Goal: Information Seeking & Learning: Learn about a topic

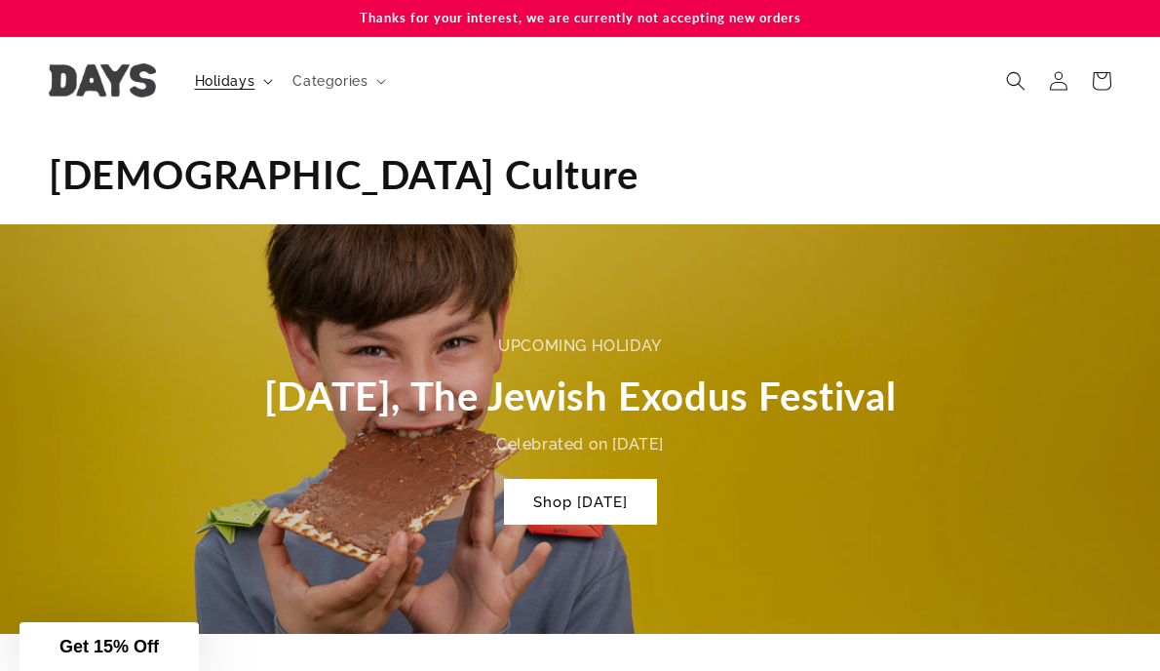
click at [235, 72] on span "Holidays" at bounding box center [225, 81] width 60 height 18
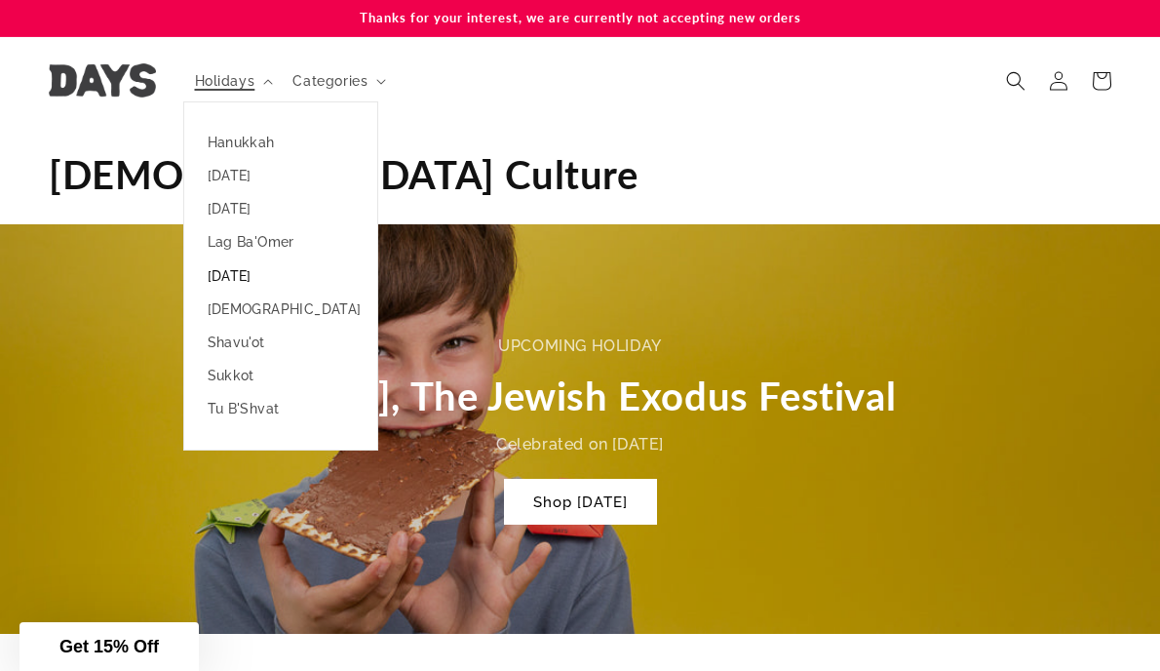
click at [237, 273] on link "[DATE]" at bounding box center [280, 275] width 193 height 33
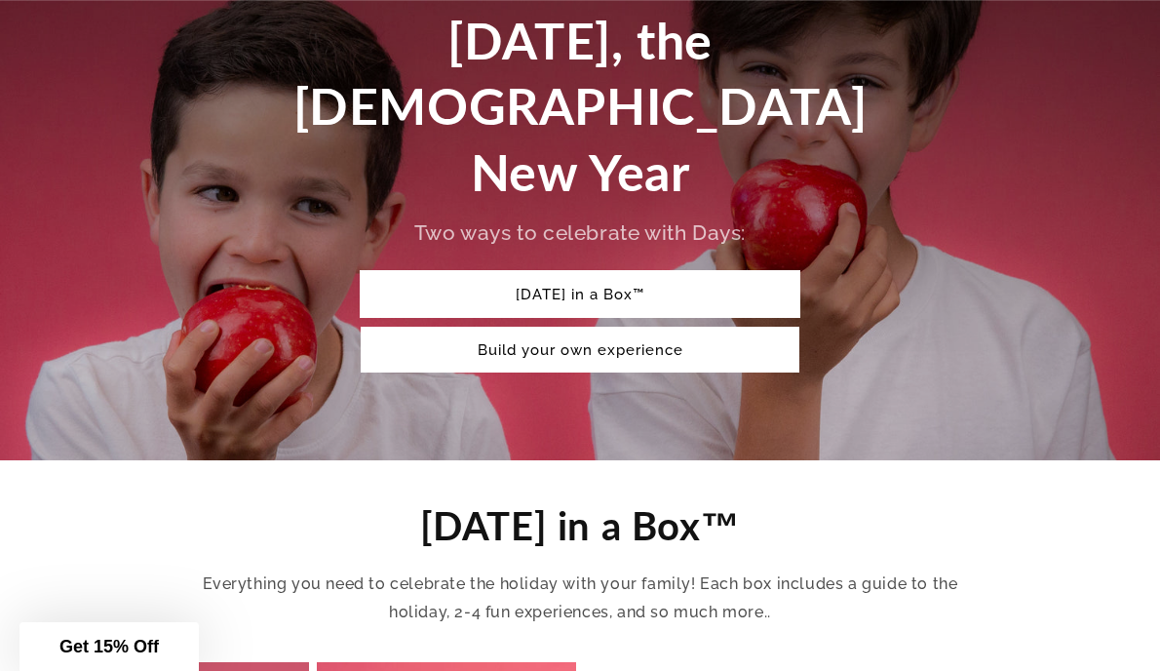
click at [405, 271] on link "Rosh Hashanah in a Box™" at bounding box center [580, 294] width 439 height 46
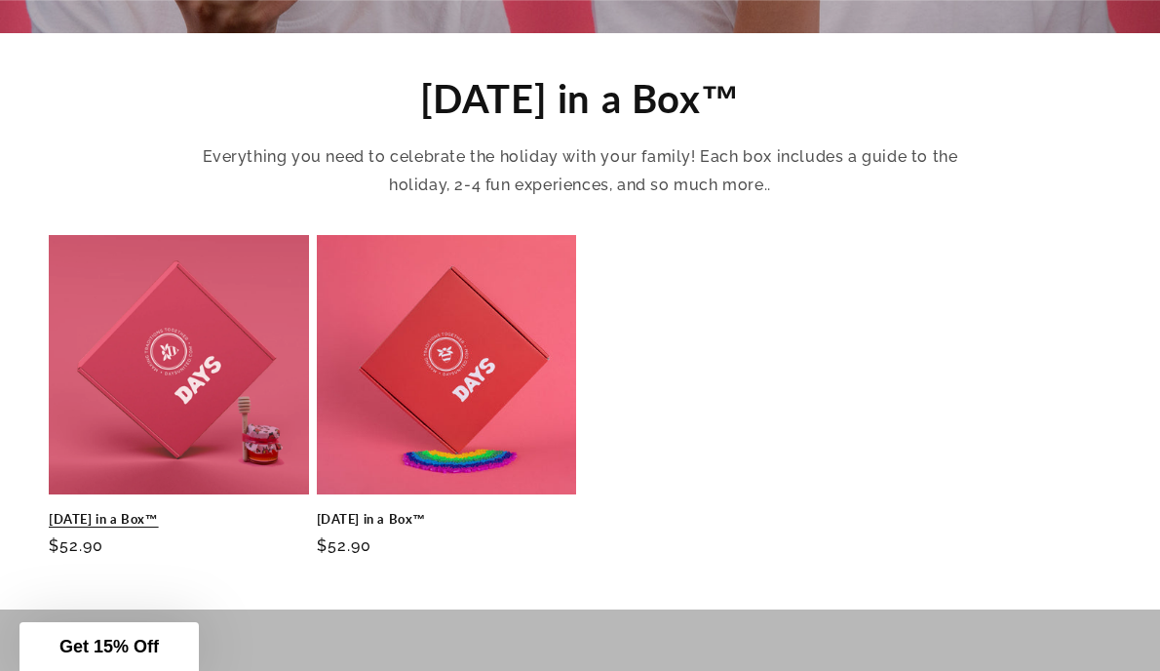
click at [227, 511] on link "Rosh Hashanah in a Box™" at bounding box center [179, 519] width 260 height 17
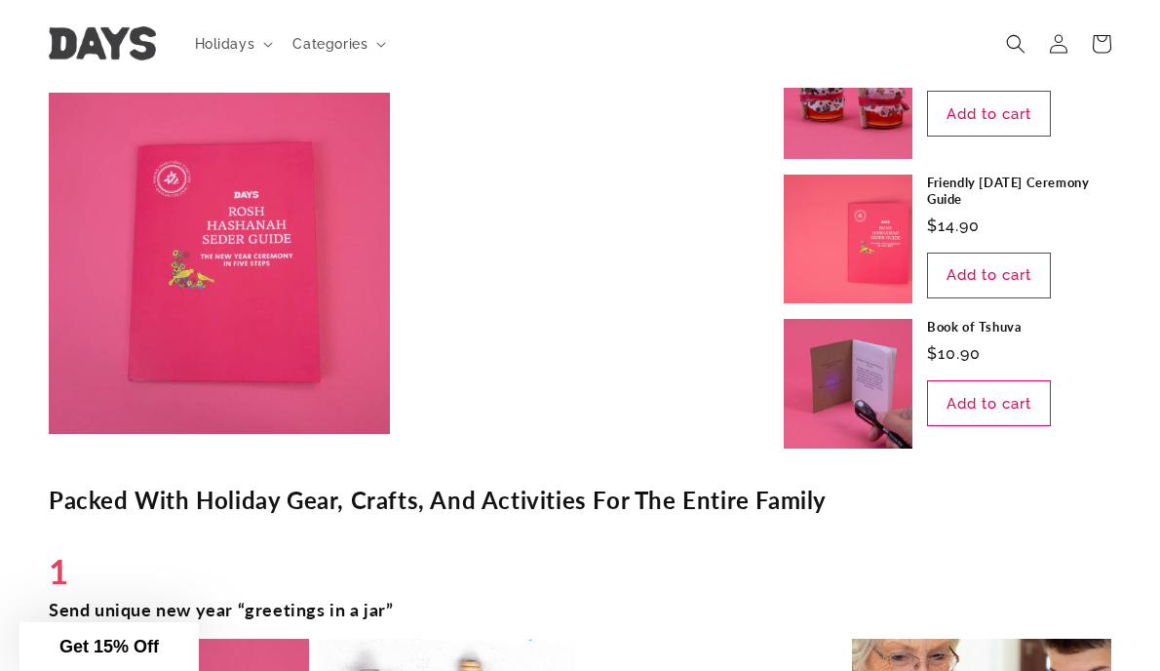
scroll to position [2681, 0]
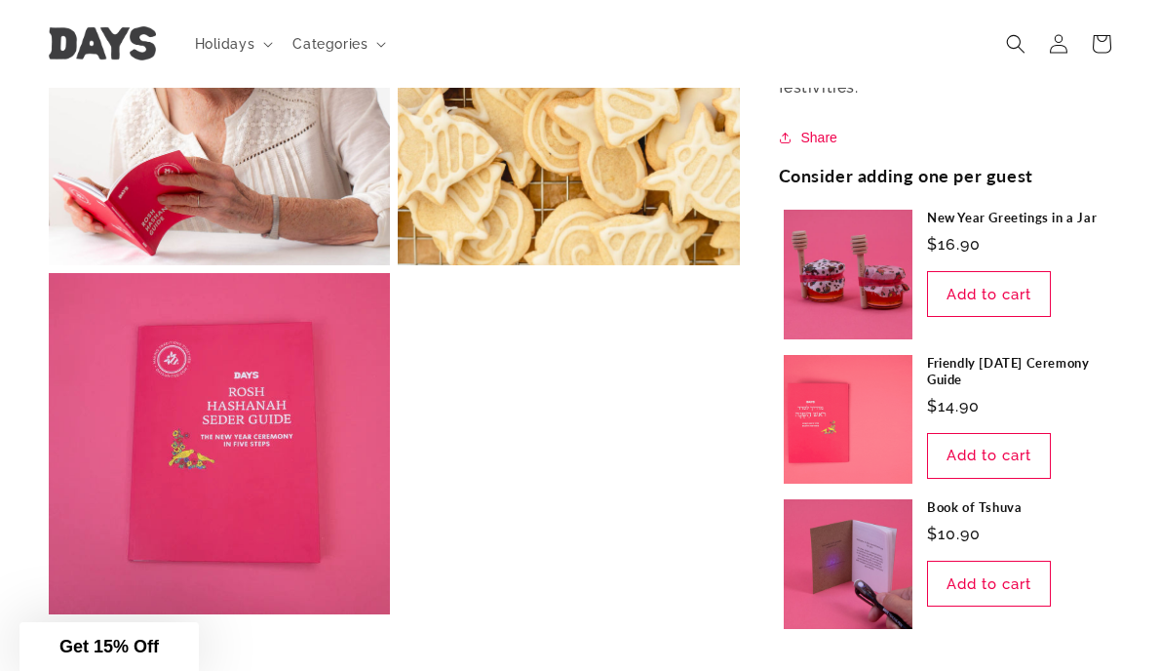
click at [78, 24] on link at bounding box center [103, 43] width 122 height 49
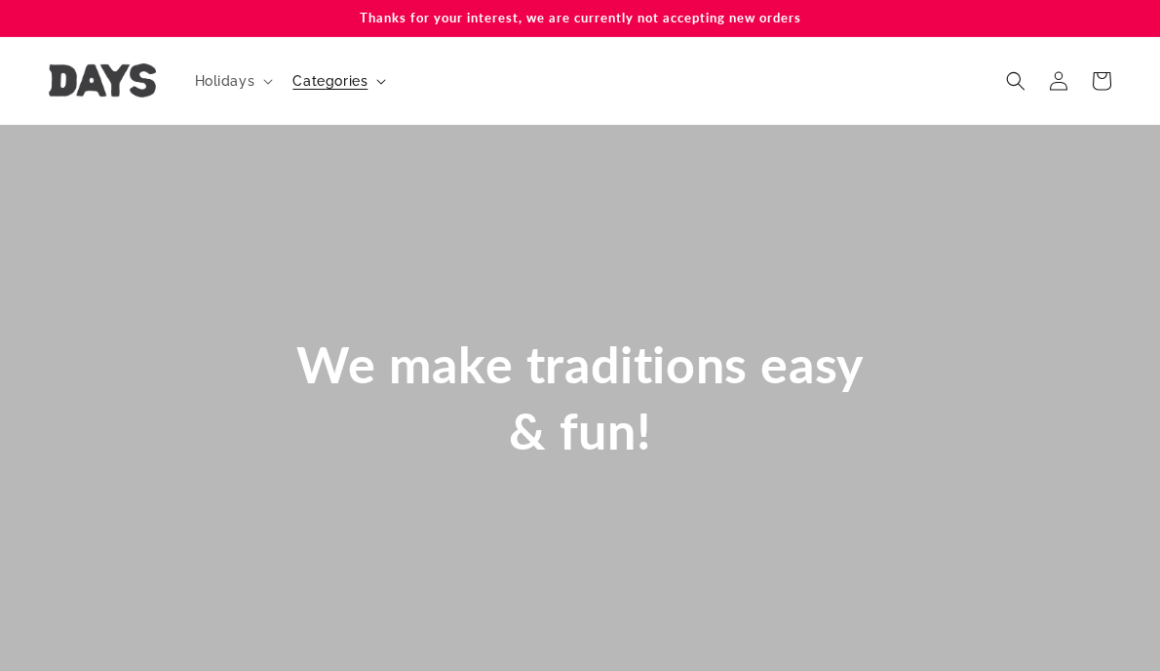
click at [339, 77] on span "Categories" at bounding box center [329, 81] width 75 height 18
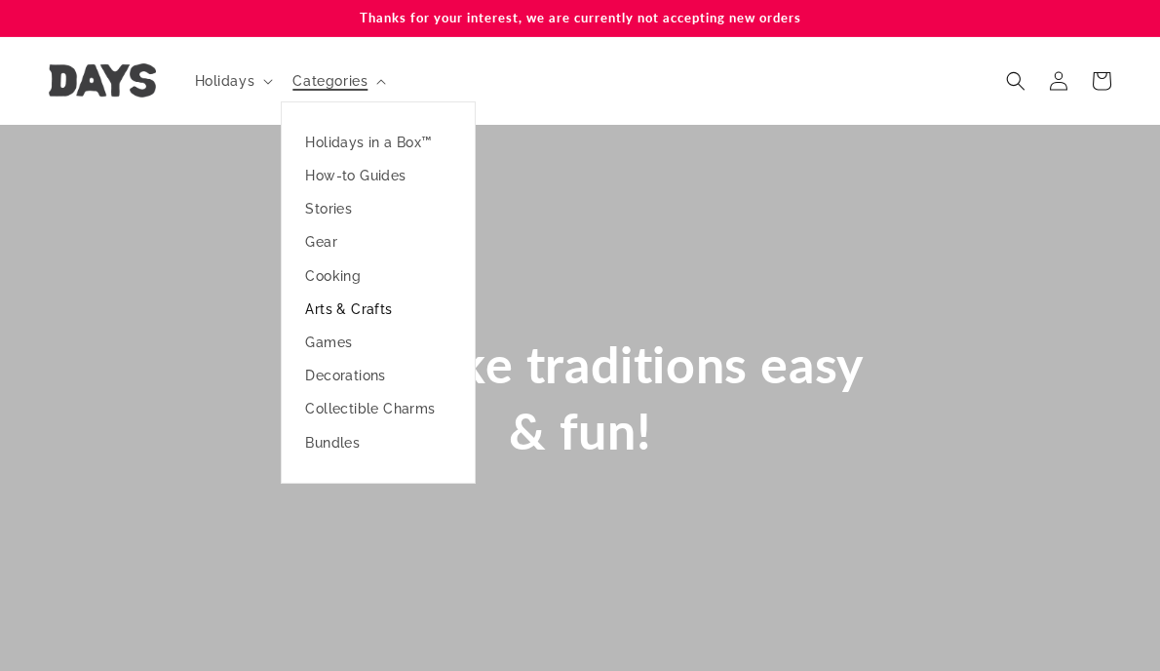
scroll to position [0, 1160]
click at [332, 304] on link "Arts & Crafts" at bounding box center [378, 308] width 193 height 33
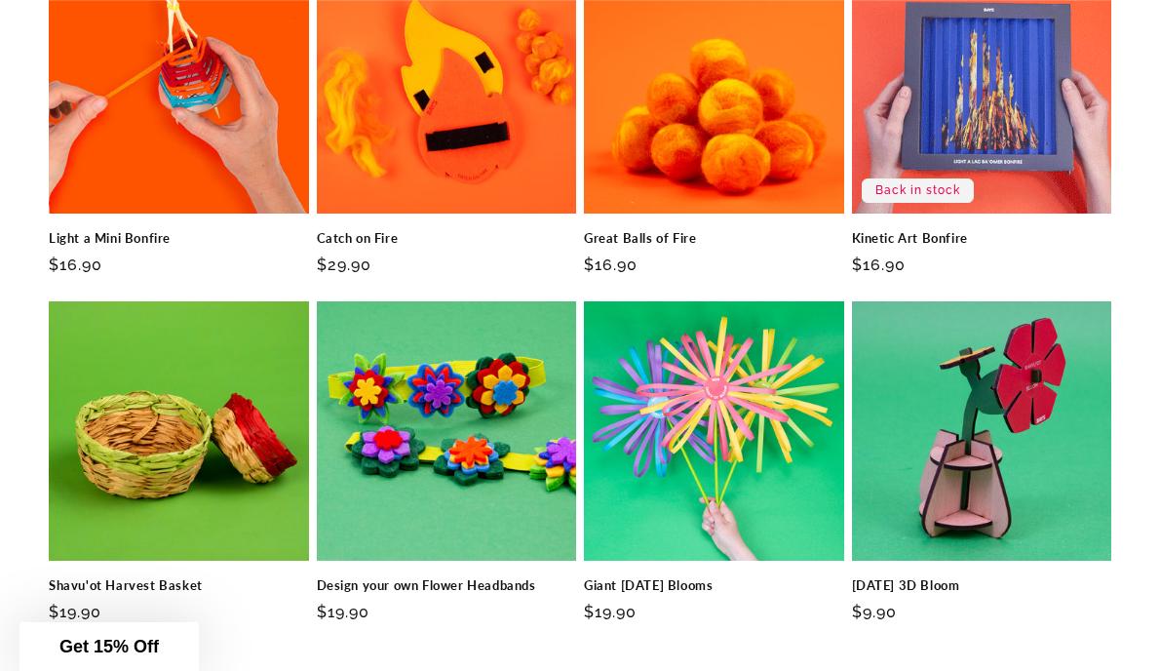
scroll to position [1341, 0]
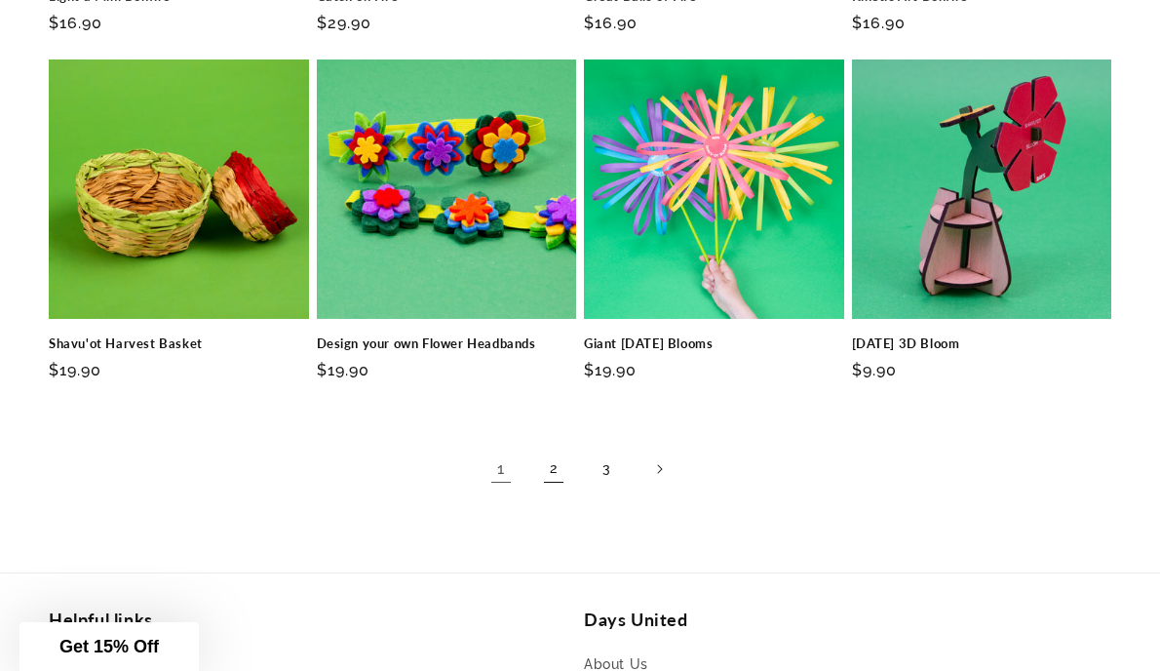
click at [556, 455] on link "2" at bounding box center [553, 469] width 43 height 43
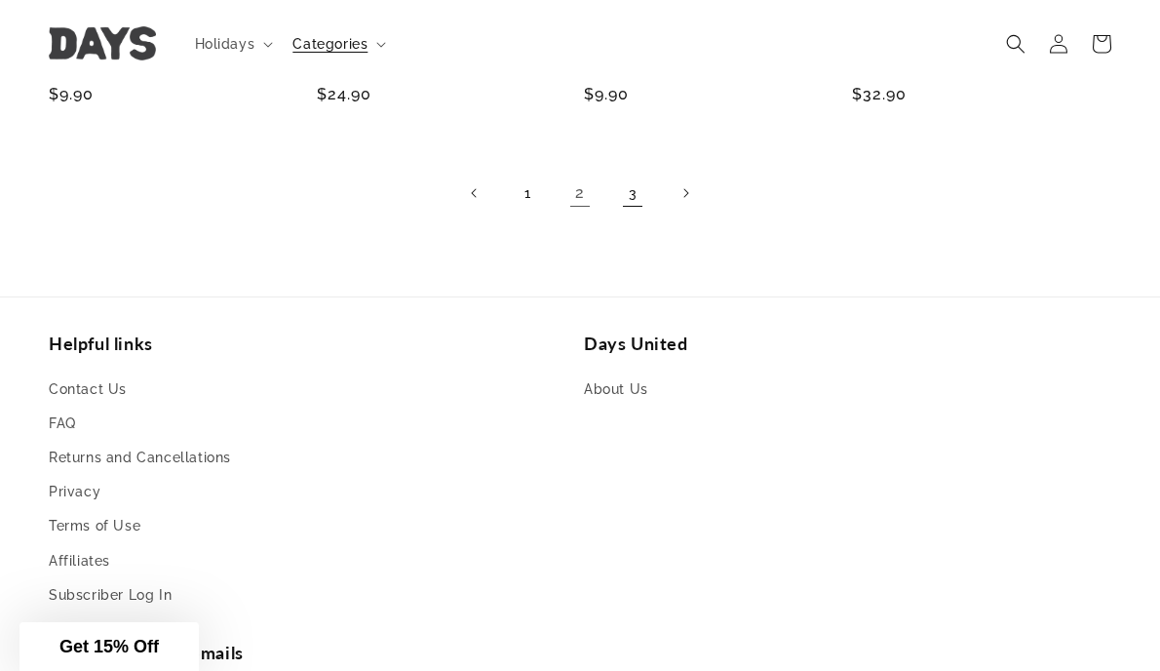
scroll to position [1462, 0]
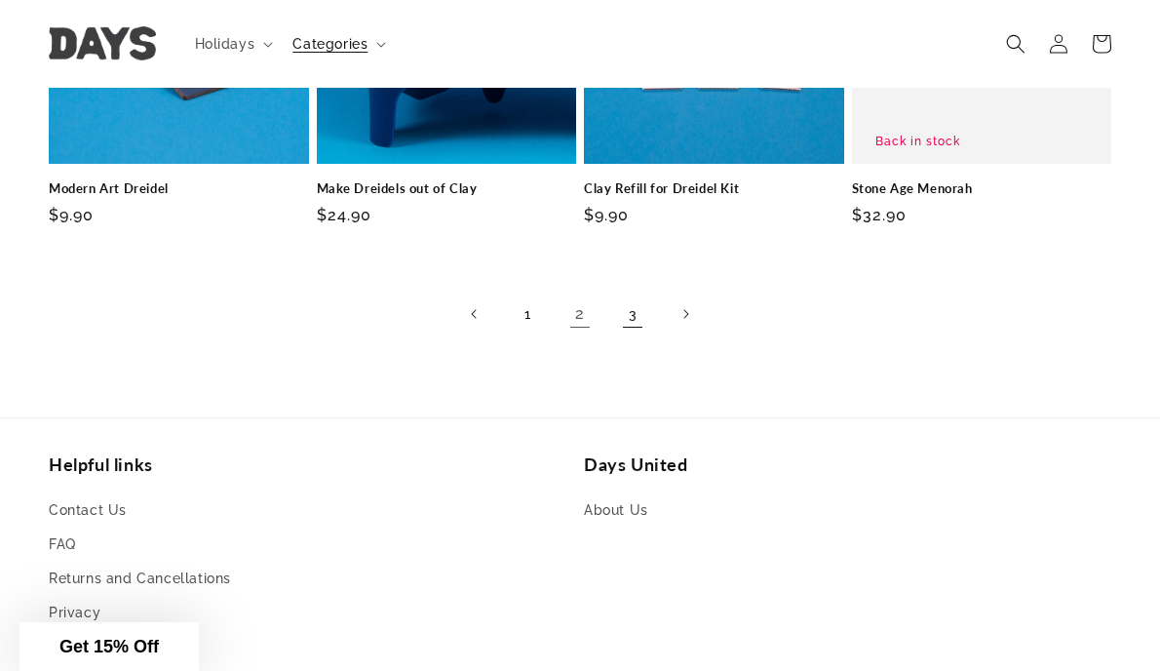
click at [635, 316] on link "3" at bounding box center [632, 313] width 43 height 43
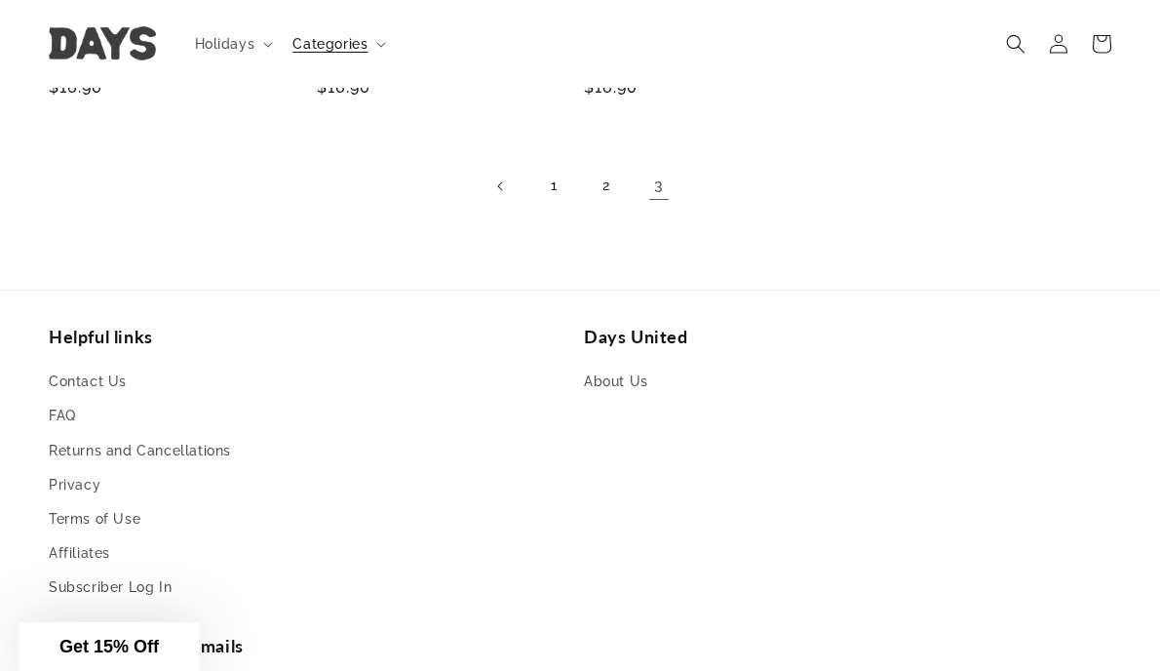
scroll to position [1219, 0]
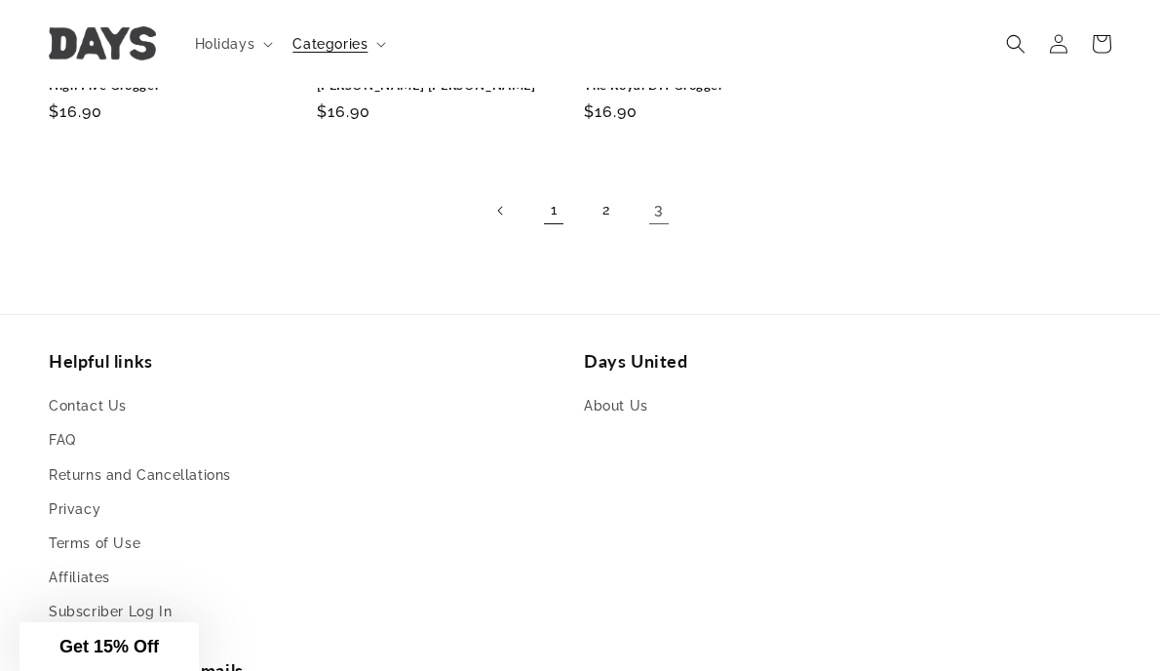
click at [561, 212] on link "1" at bounding box center [553, 210] width 43 height 43
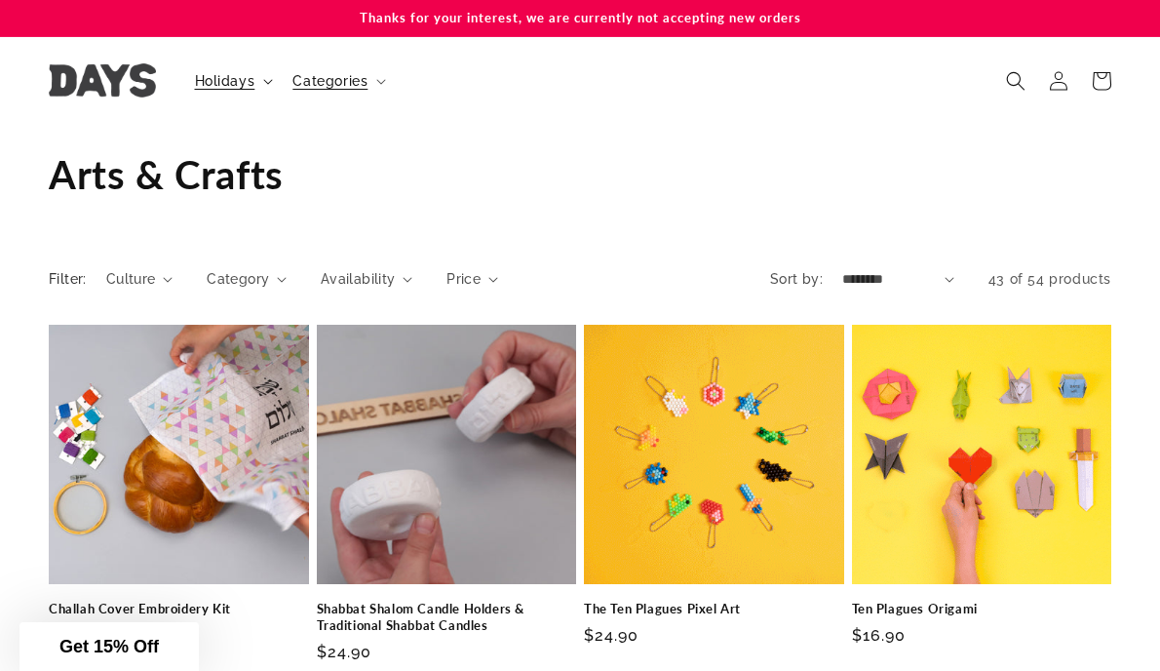
click at [244, 80] on span "Holidays" at bounding box center [225, 81] width 60 height 18
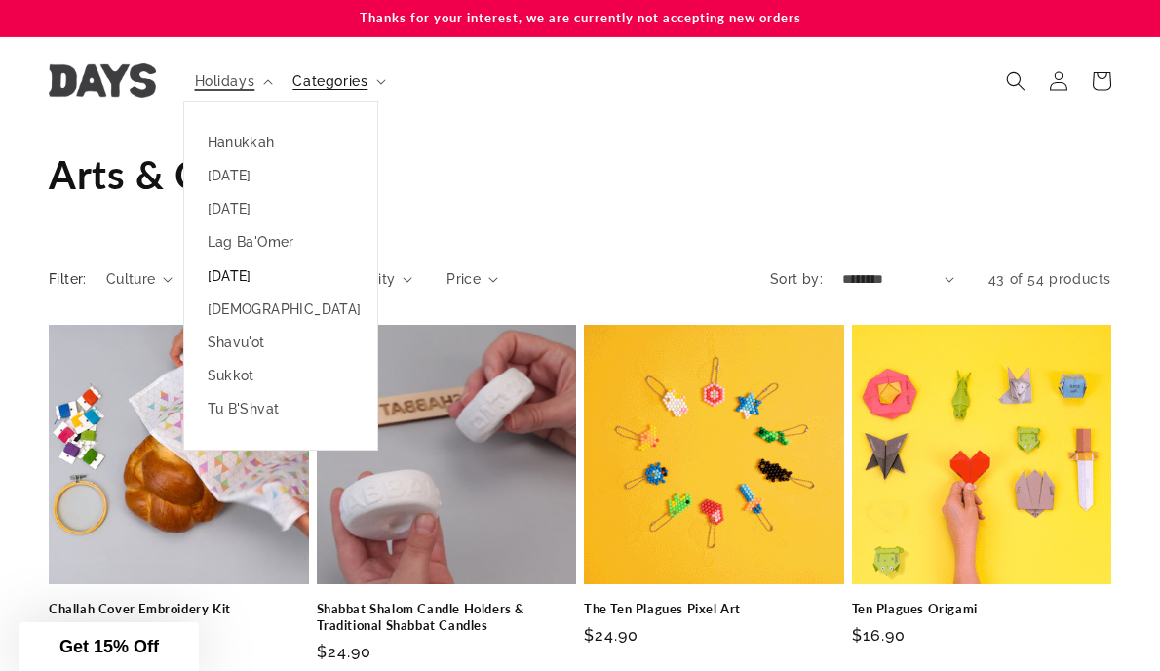
click at [244, 263] on link "[DATE]" at bounding box center [280, 275] width 193 height 33
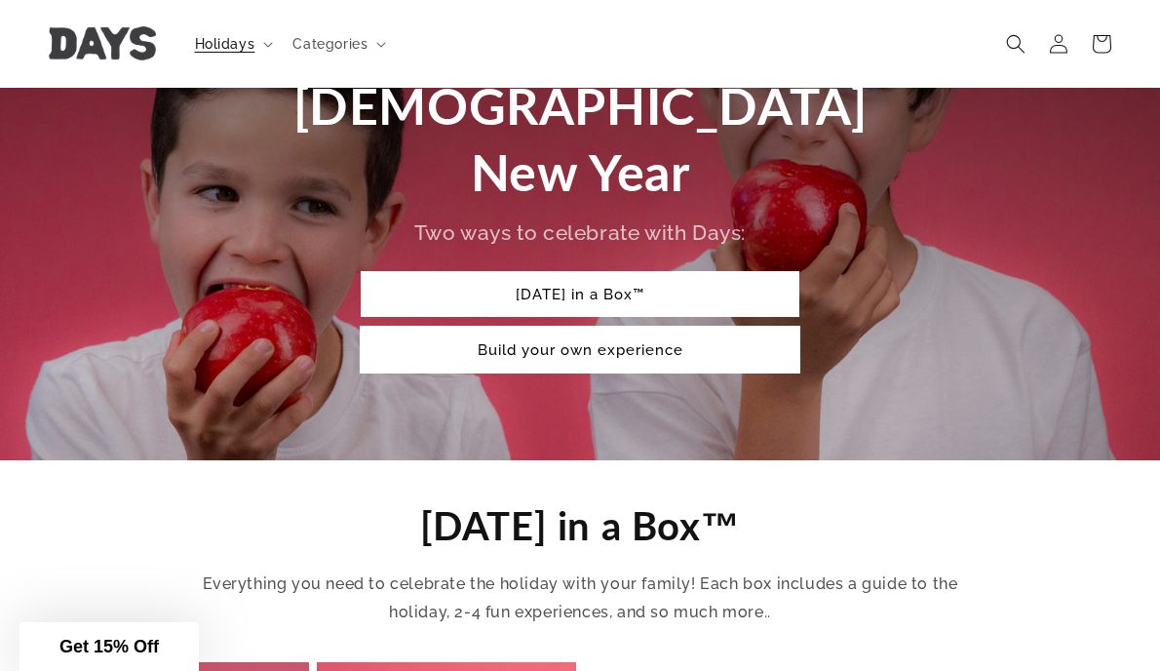
click at [572, 327] on link "Build your own experience" at bounding box center [580, 350] width 439 height 46
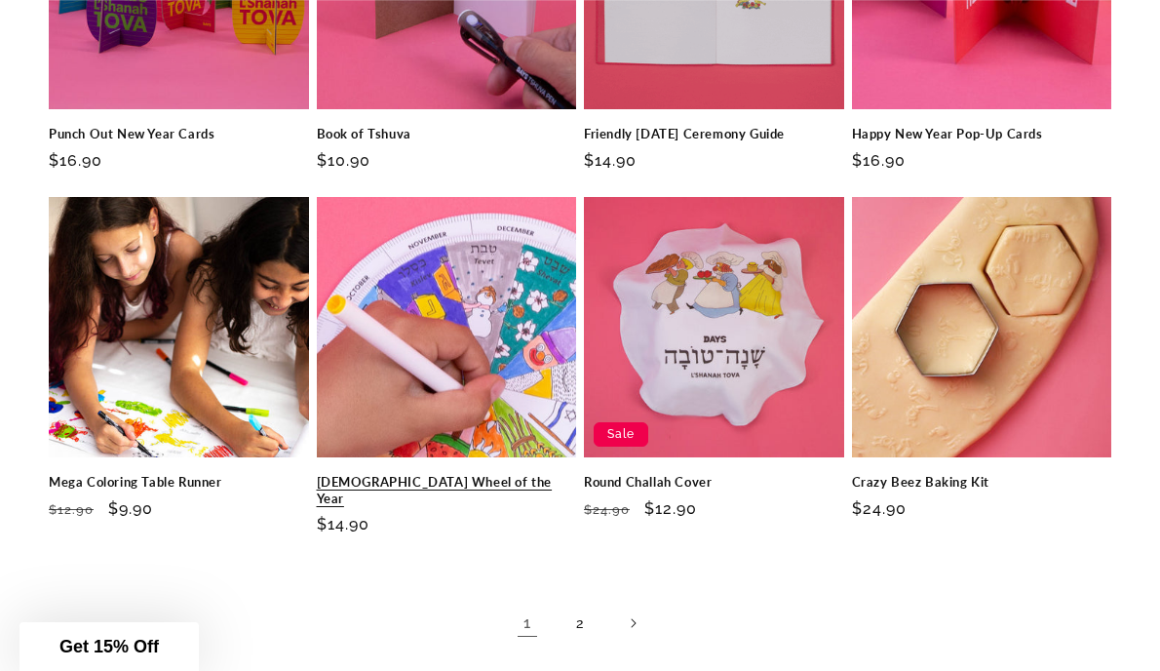
scroll to position [2889, 0]
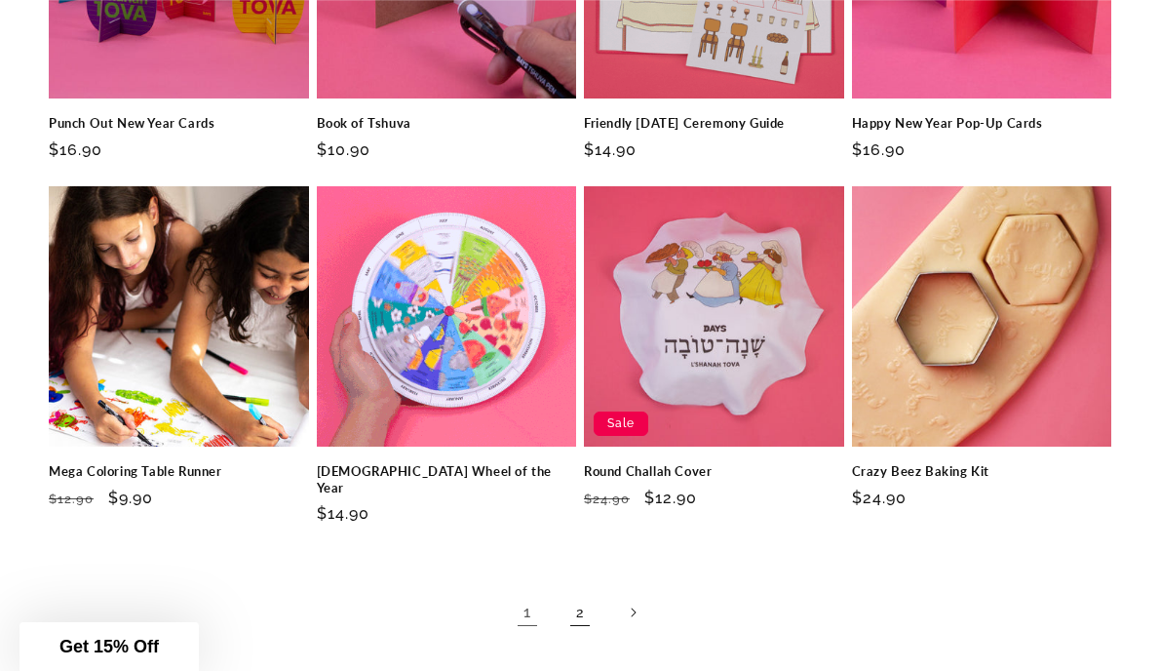
click at [568, 591] on link "2" at bounding box center [580, 612] width 43 height 43
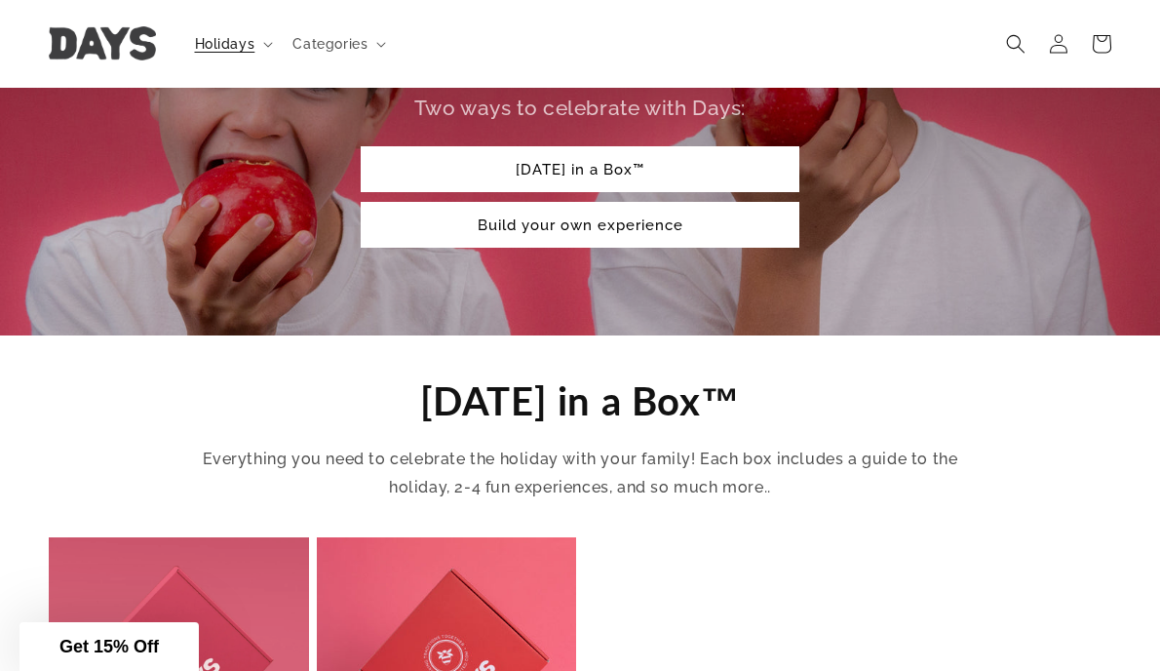
scroll to position [366, 0]
